Goal: Communication & Community: Answer question/provide support

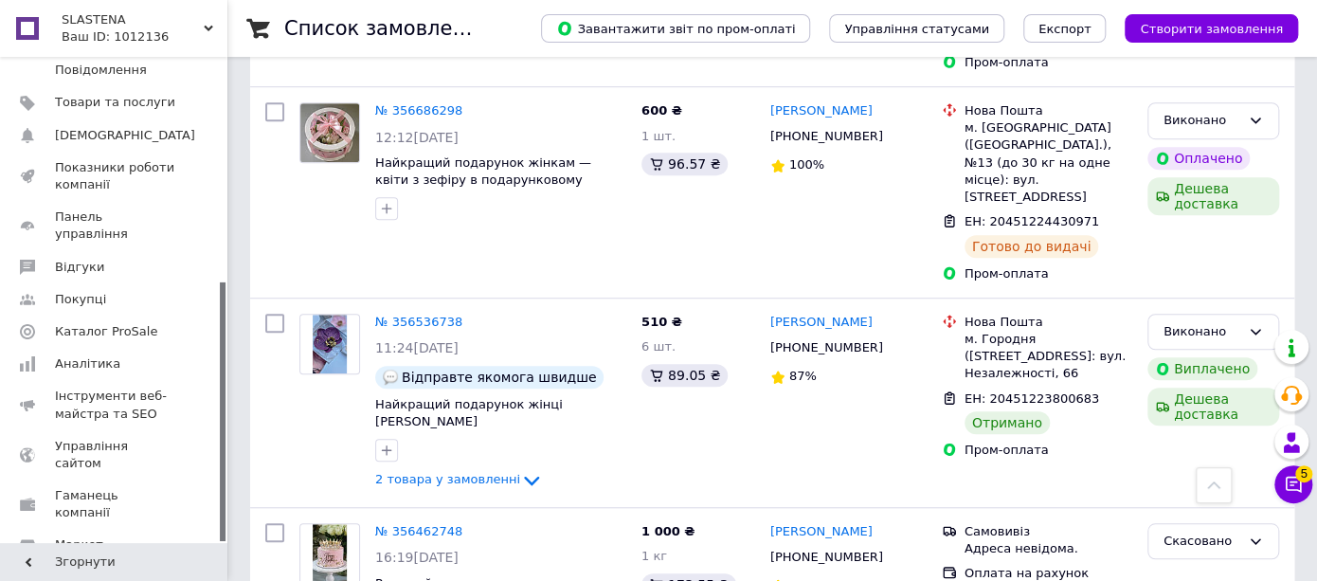
scroll to position [420, 0]
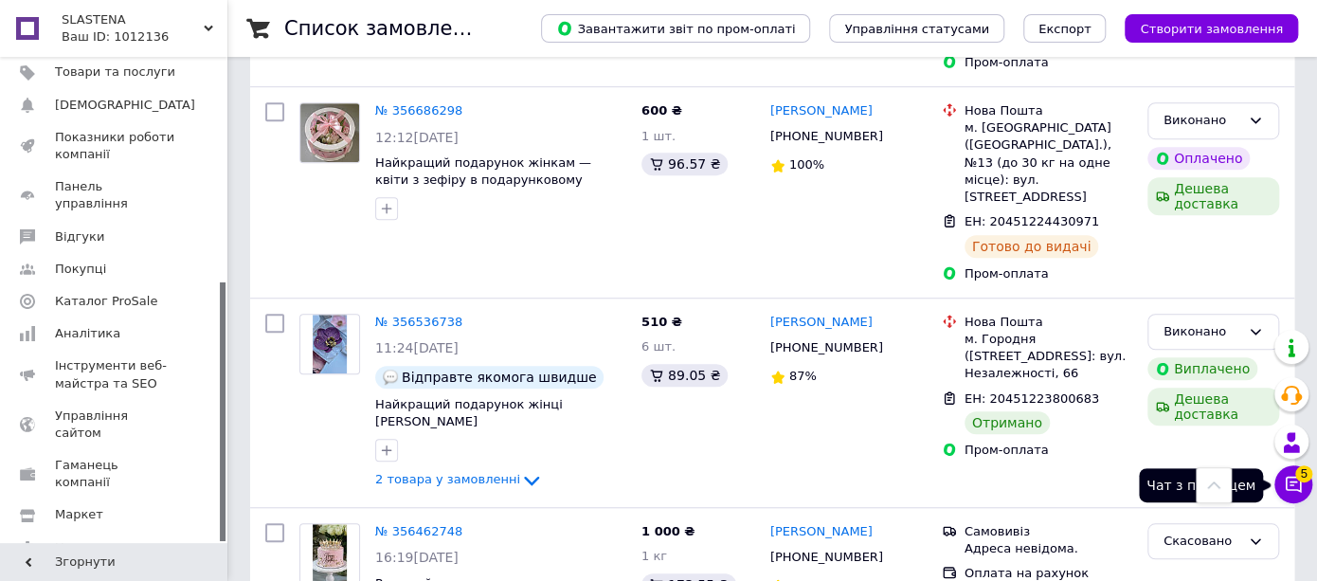
click at [1305, 488] on button "Чат з покупцем 5" at bounding box center [1294, 484] width 38 height 38
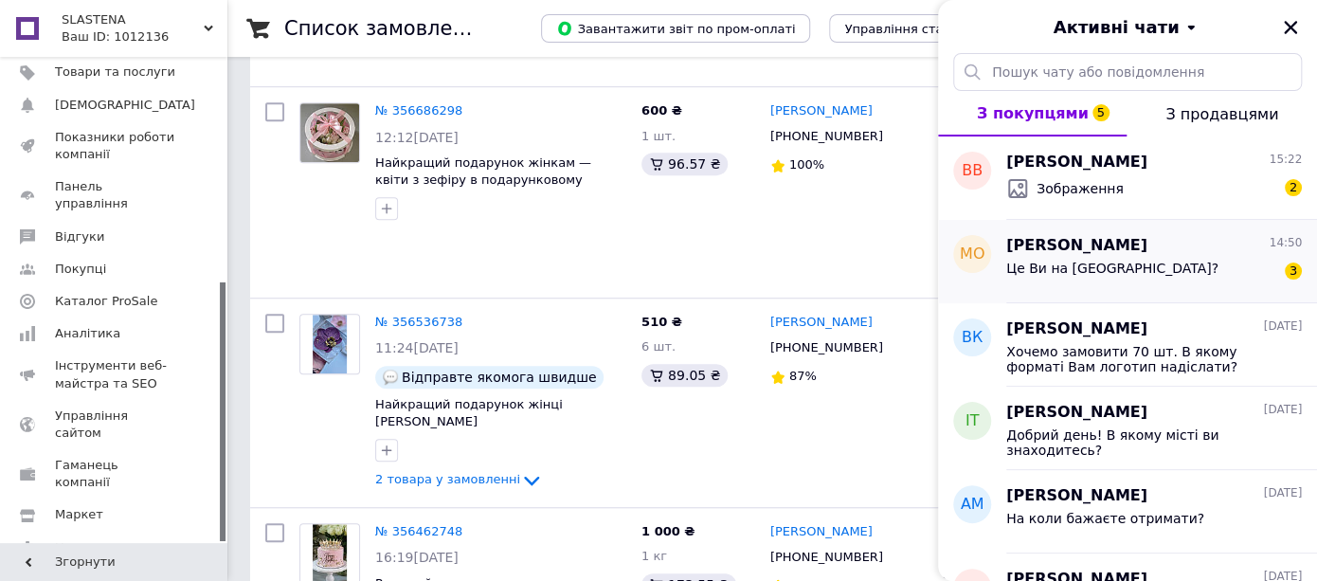
click at [1167, 264] on span "Це Ви на [GEOGRAPHIC_DATA]?" at bounding box center [1112, 268] width 212 height 15
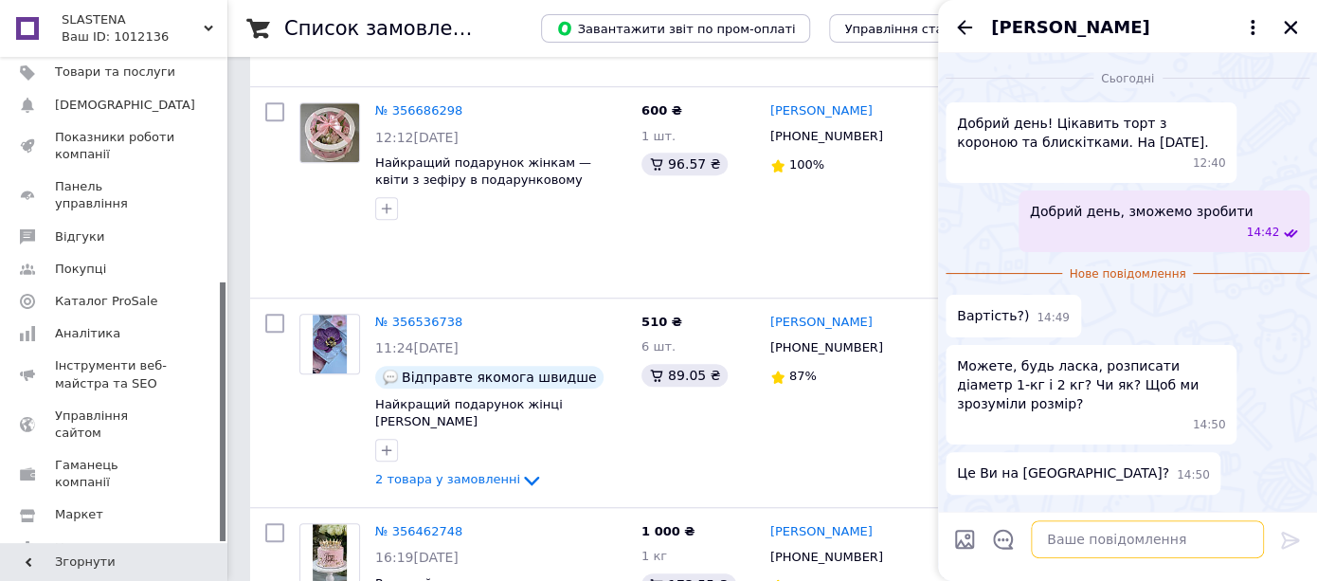
click at [1100, 545] on textarea at bounding box center [1147, 539] width 233 height 38
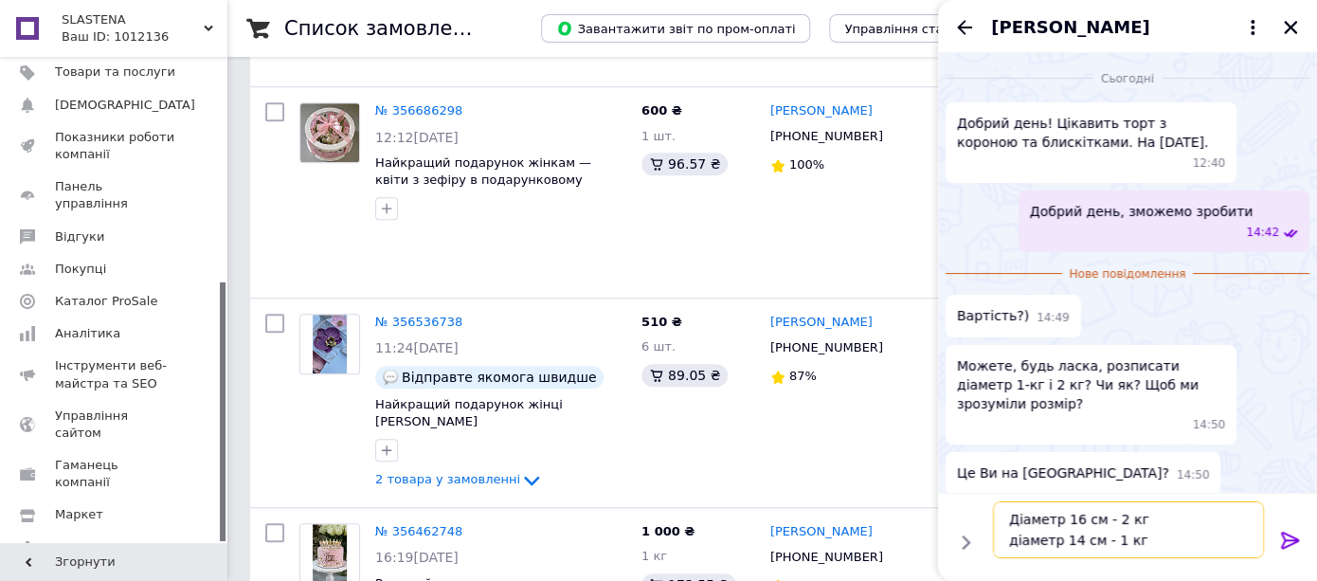
type textarea "1000 грн за 1 кг Діаметр 16 см - 2 кг діаметр 14 см - 1 кг"
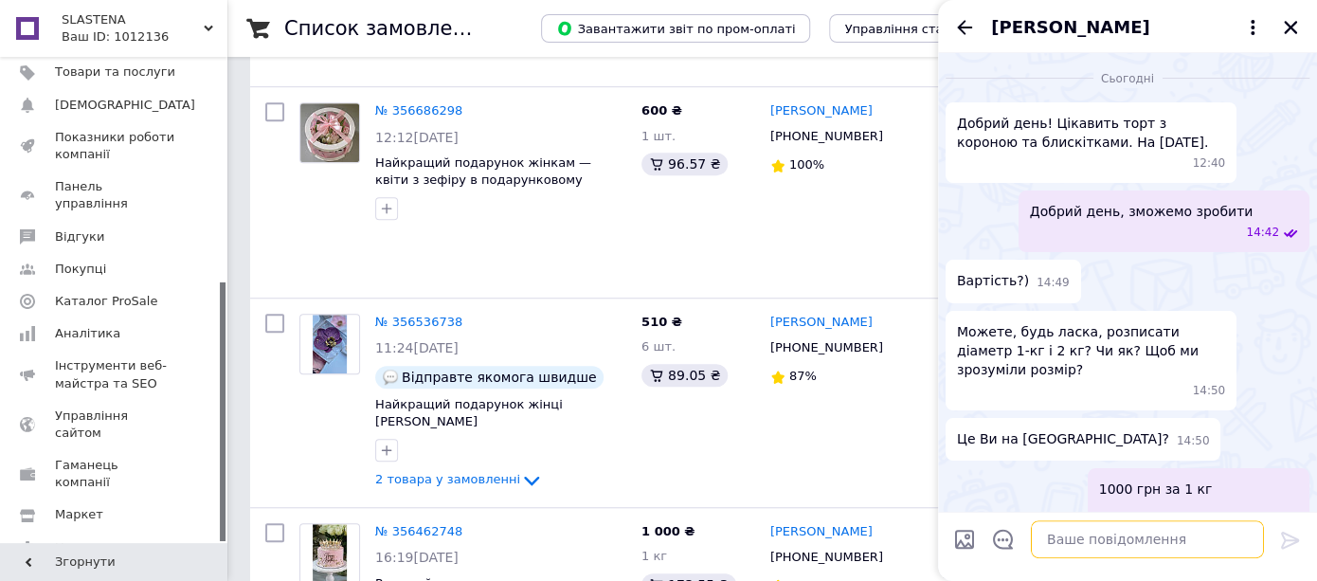
scroll to position [24, 0]
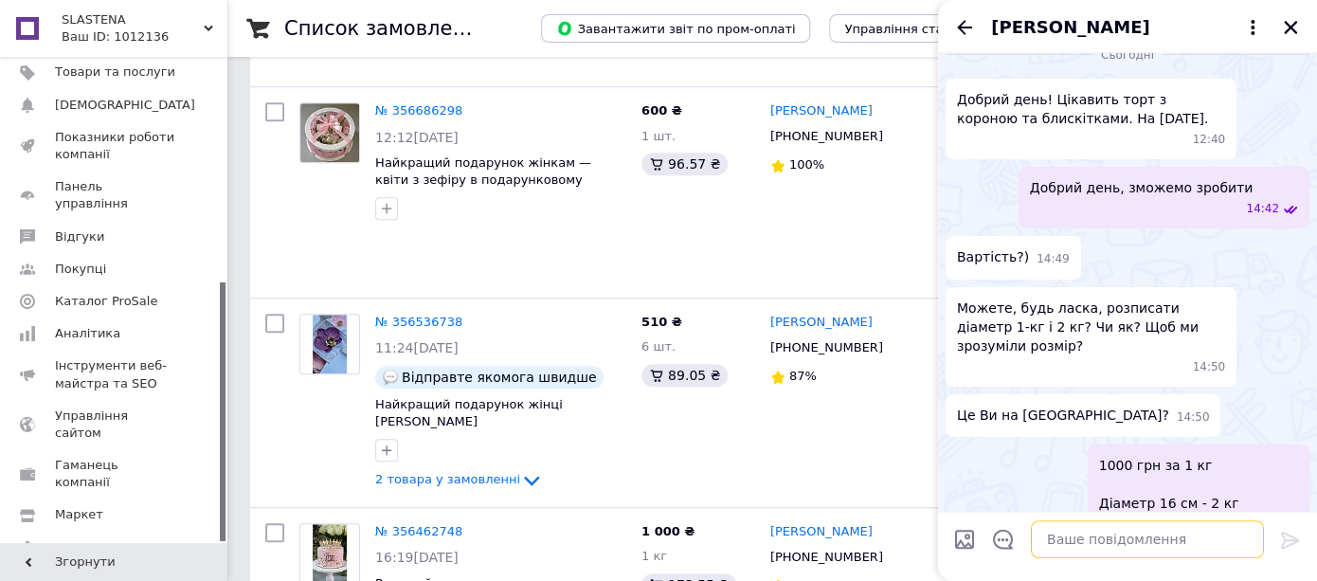
drag, startPoint x: 1138, startPoint y: 377, endPoint x: 1106, endPoint y: 537, distance: 163.4
click at [1106, 537] on textarea at bounding box center [1147, 539] width 233 height 38
type textarea "Сімферопольська 3/2"
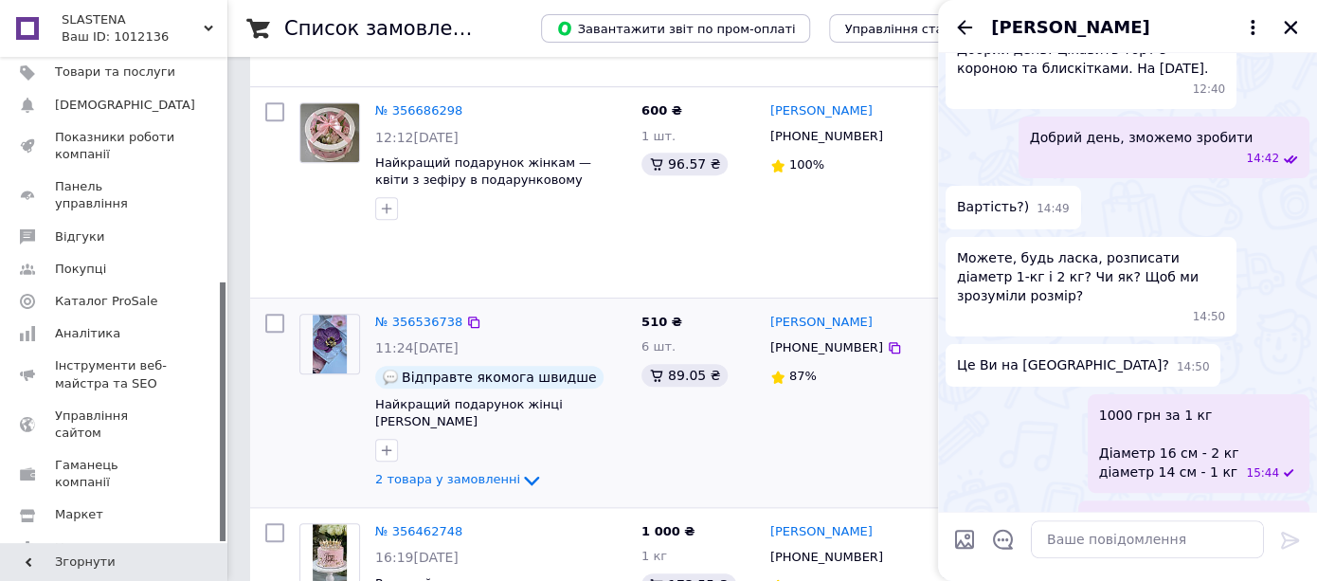
click at [839, 361] on div "[PERSON_NAME] [PHONE_NUMBER] 87%" at bounding box center [849, 402] width 172 height 193
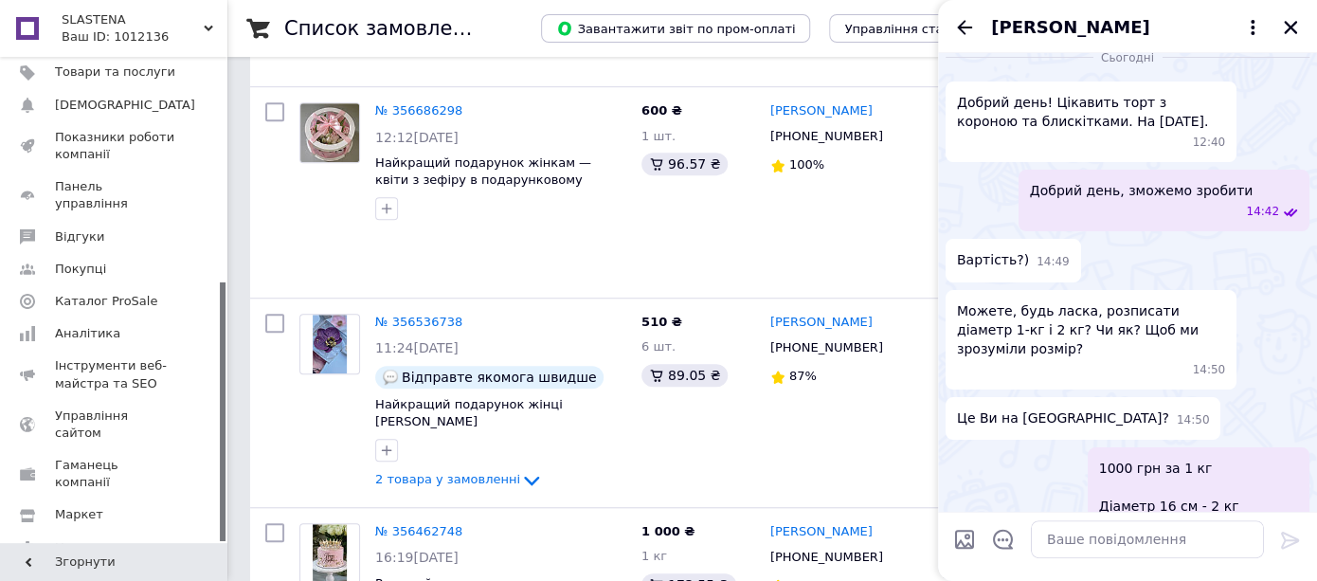
scroll to position [0, 0]
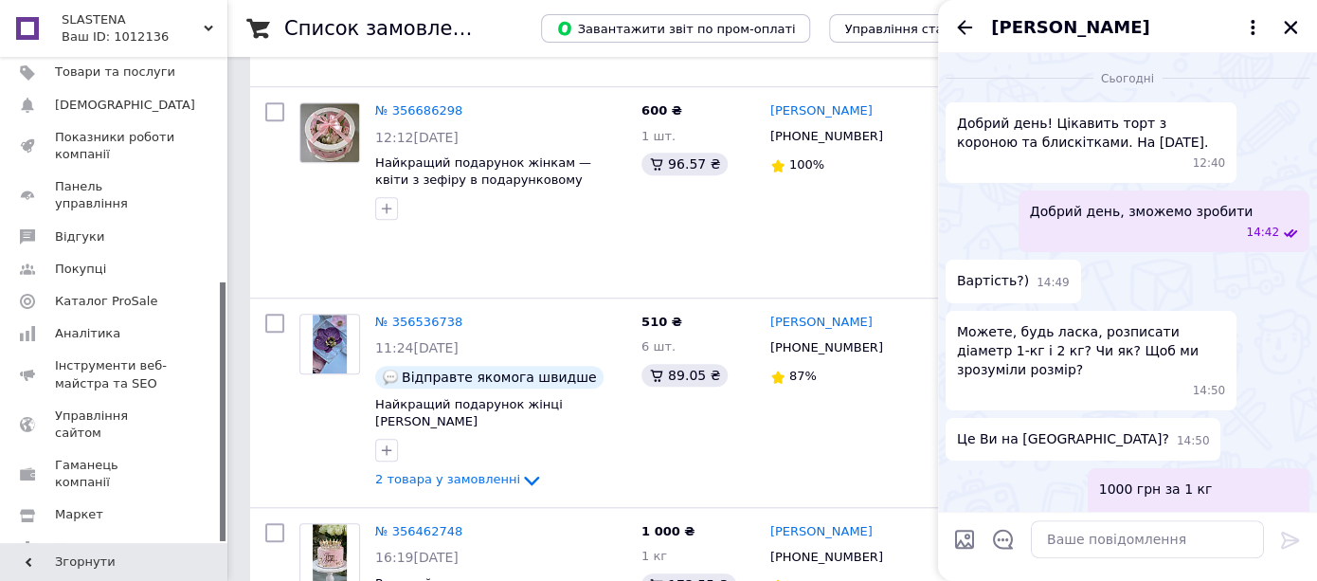
click at [977, 26] on div "[PERSON_NAME]" at bounding box center [1127, 26] width 379 height 53
click at [963, 27] on icon "Назад" at bounding box center [964, 27] width 15 height 14
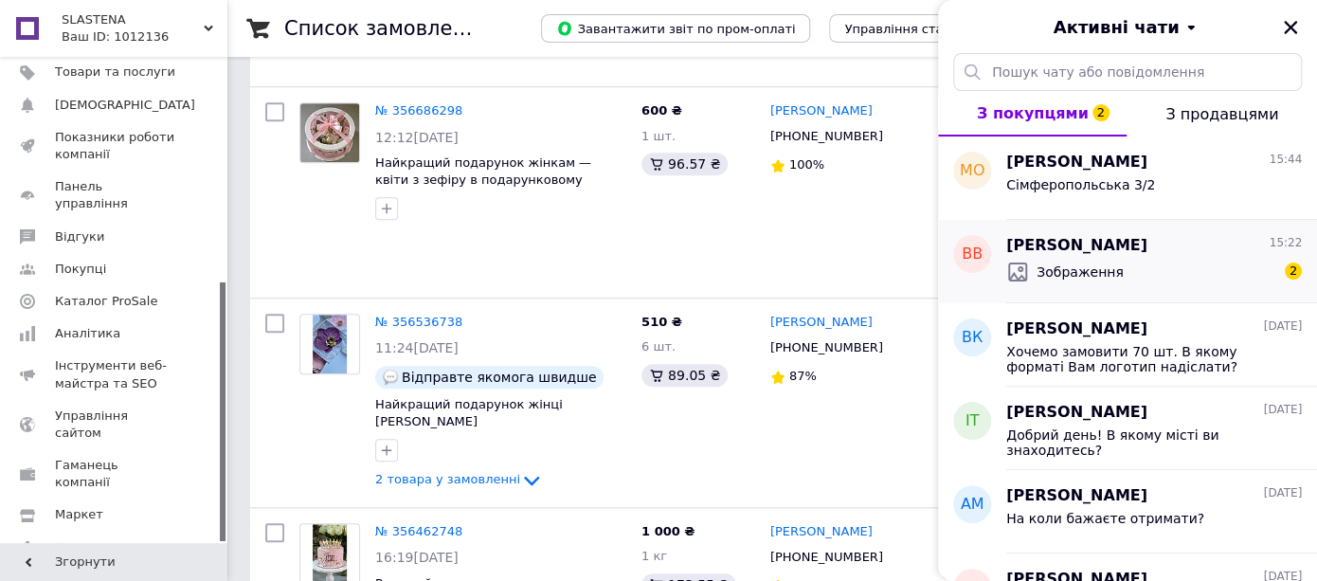
click at [1118, 267] on div "Зображення 2" at bounding box center [1154, 272] width 296 height 30
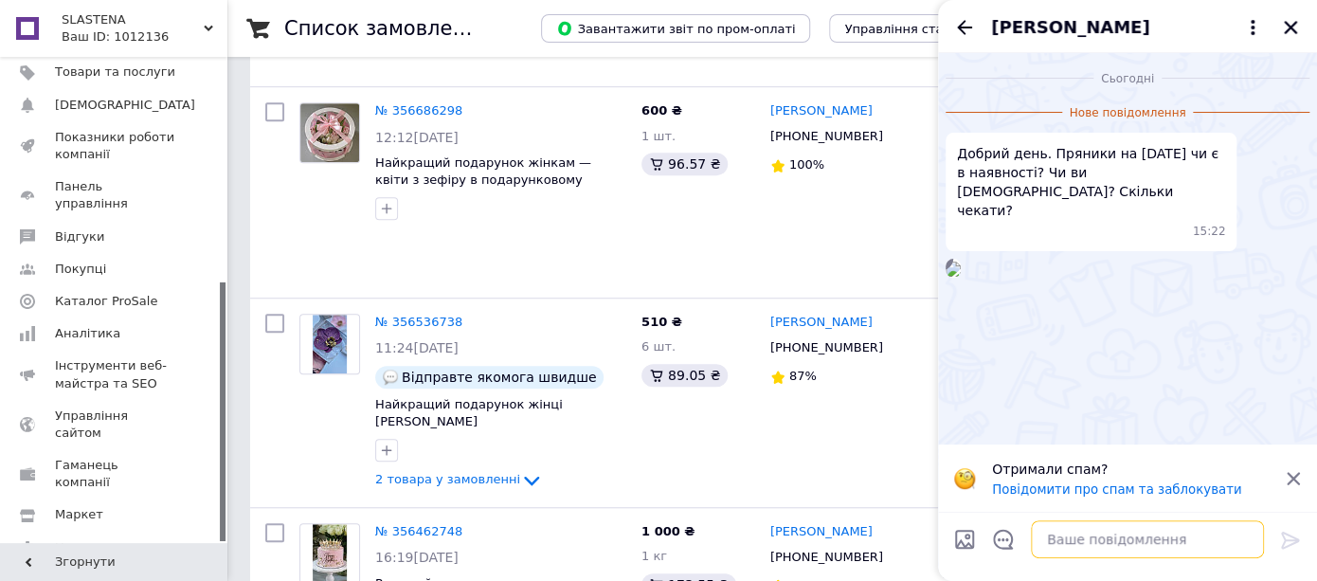
click at [1059, 540] on textarea at bounding box center [1147, 539] width 233 height 38
type textarea "Ж"
type textarea "Добрий день, маємо в наявності)"
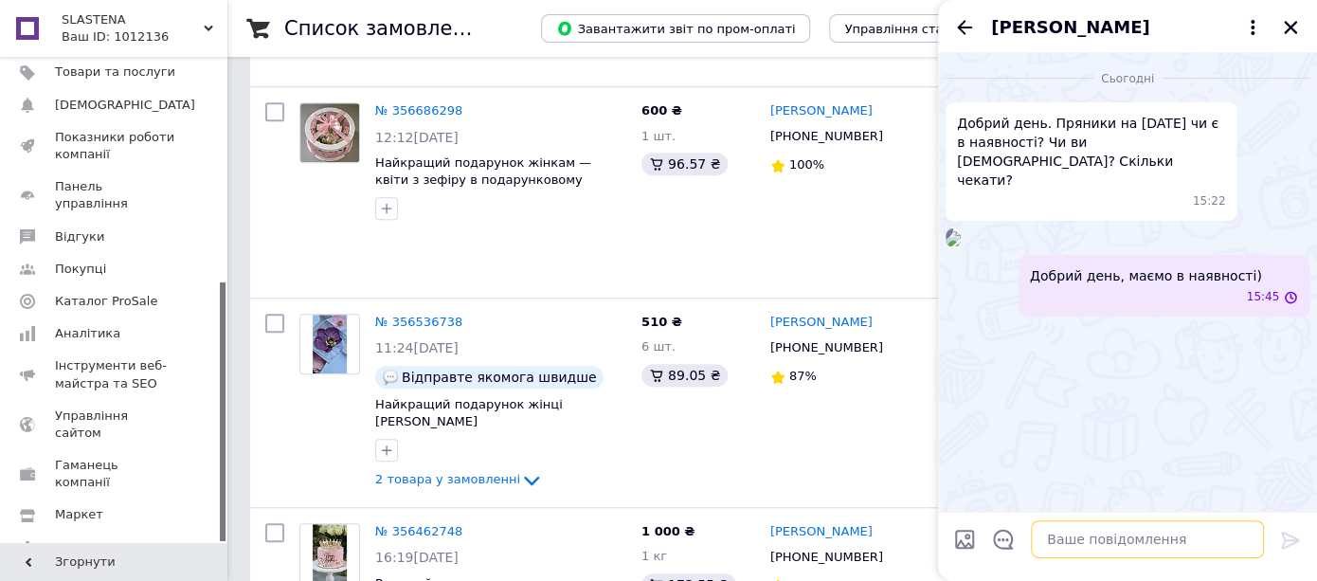
scroll to position [21, 0]
click at [967, 24] on icon "Назад" at bounding box center [964, 27] width 23 height 23
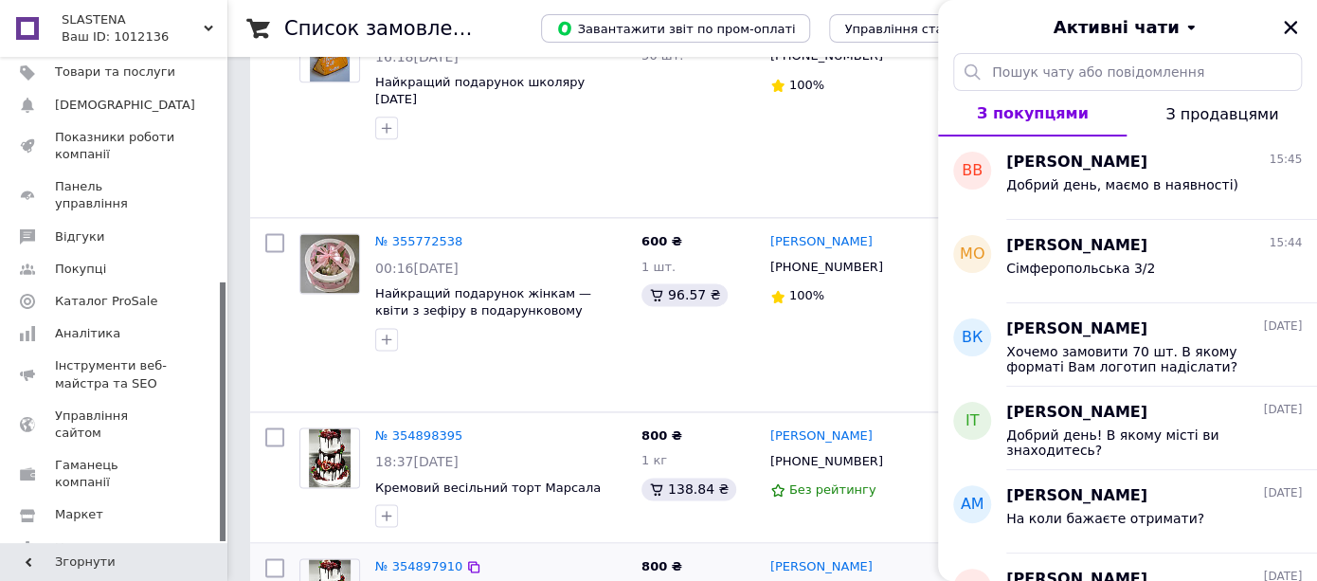
scroll to position [736, 0]
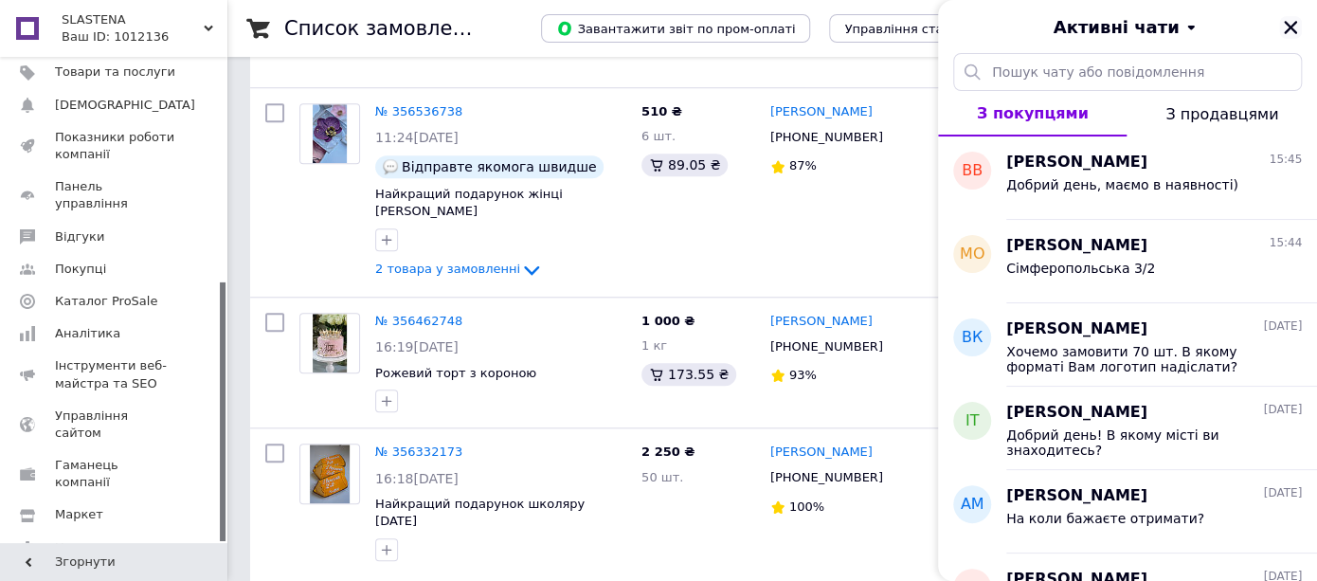
click at [1290, 26] on icon "Закрити" at bounding box center [1290, 27] width 17 height 17
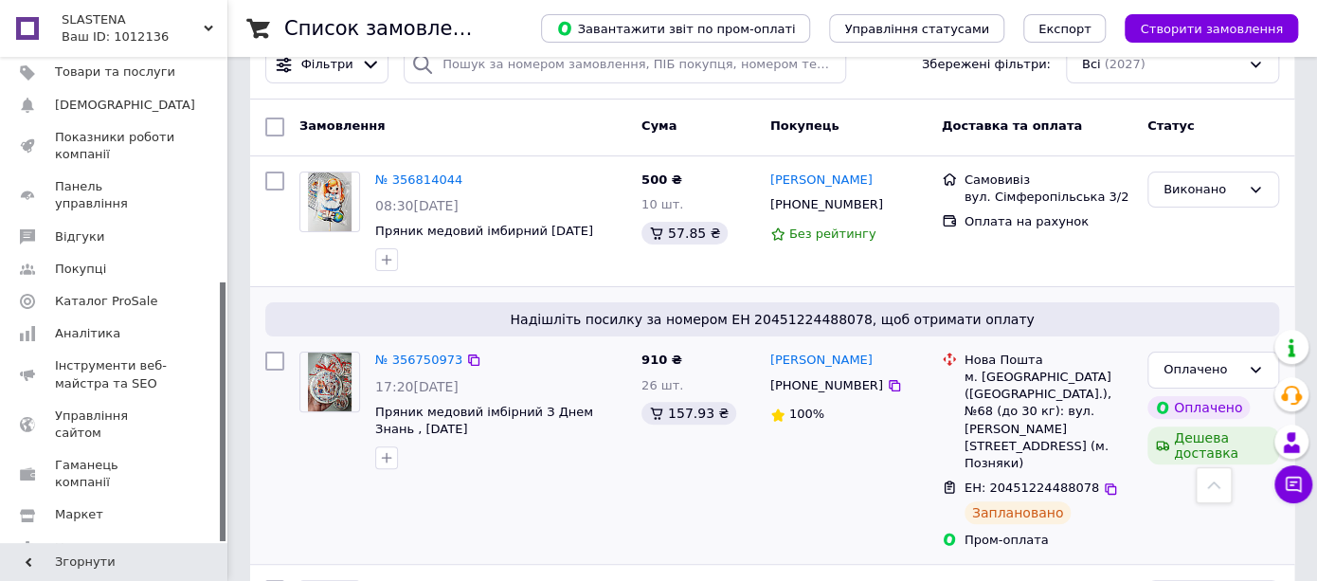
scroll to position [0, 0]
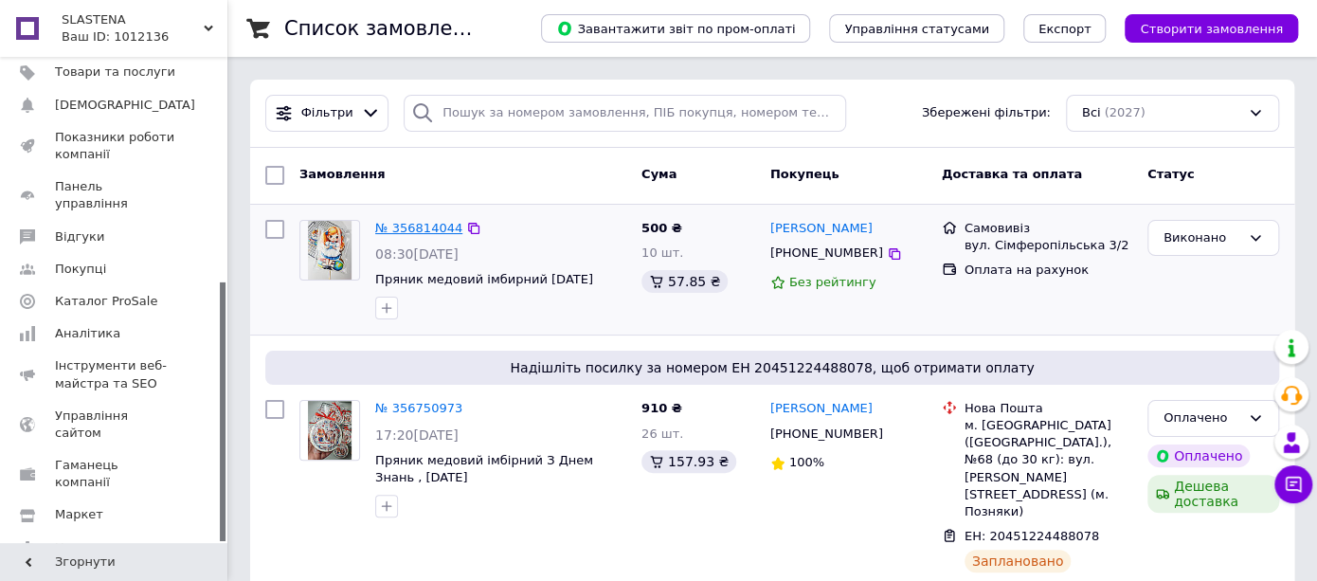
click at [385, 227] on link "№ 356814044" at bounding box center [418, 228] width 87 height 14
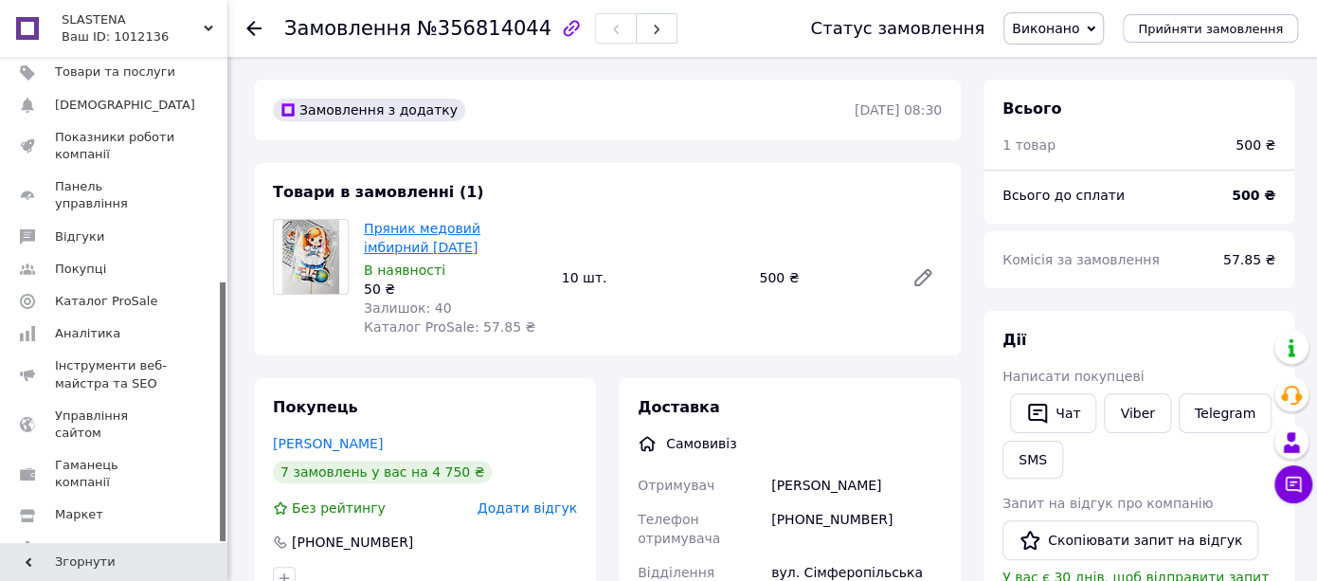
click at [480, 231] on link "Пряник медовий імбирний [DATE]" at bounding box center [422, 238] width 117 height 34
